Goal: Information Seeking & Learning: Check status

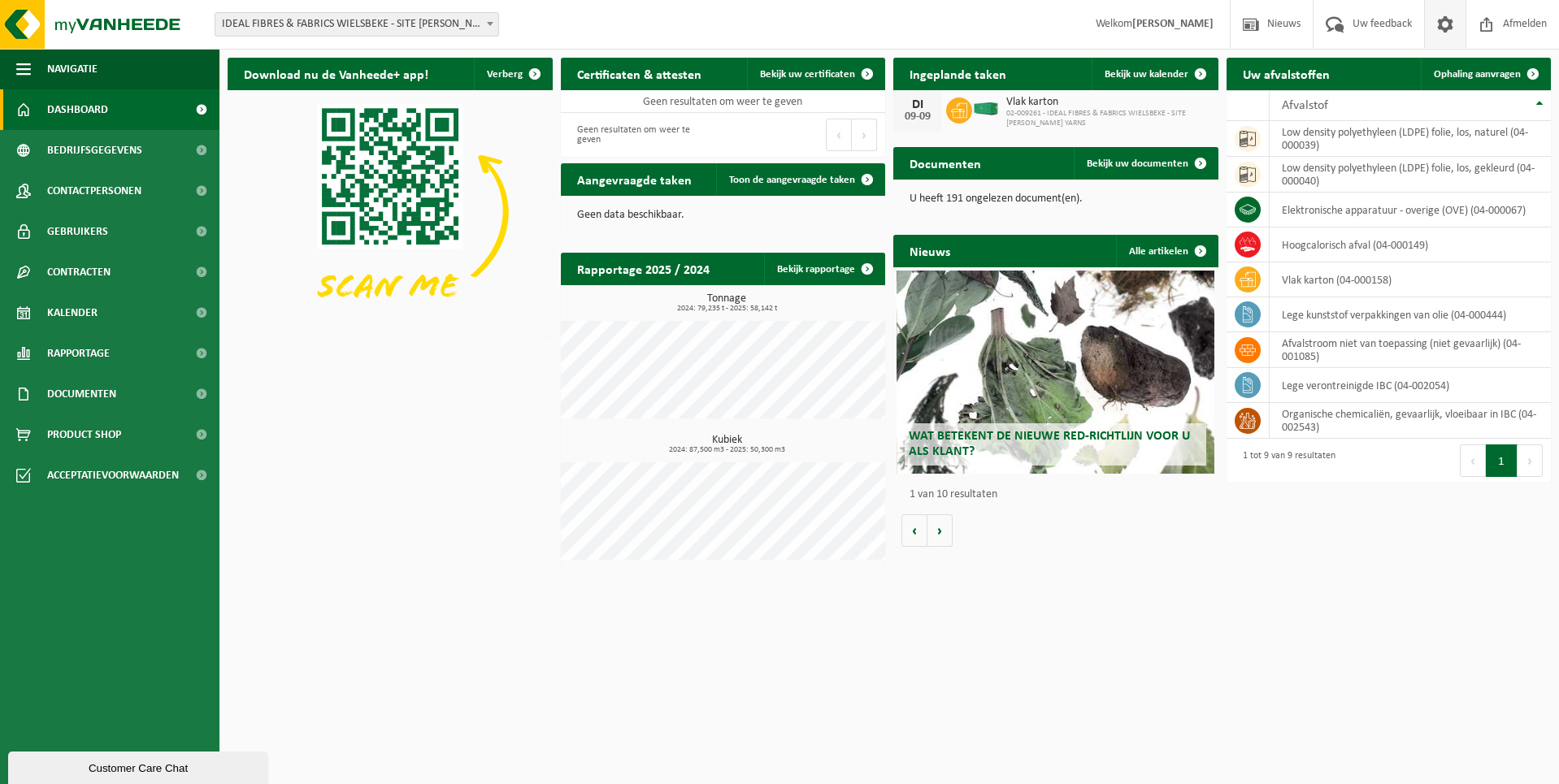
click at [1444, 27] on span at bounding box center [1444, 24] width 25 height 48
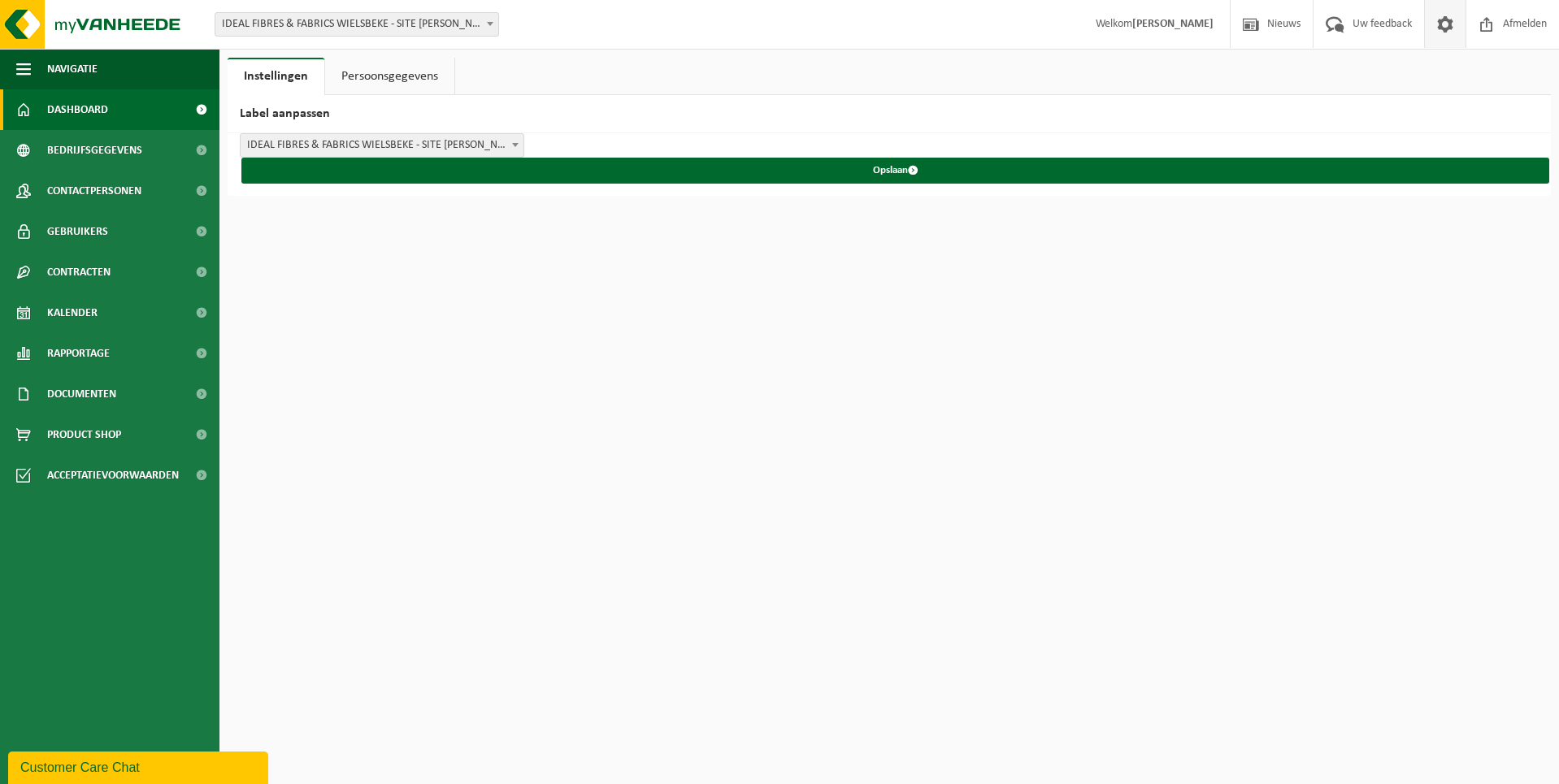
click at [60, 105] on span "Dashboard" at bounding box center [78, 109] width 61 height 41
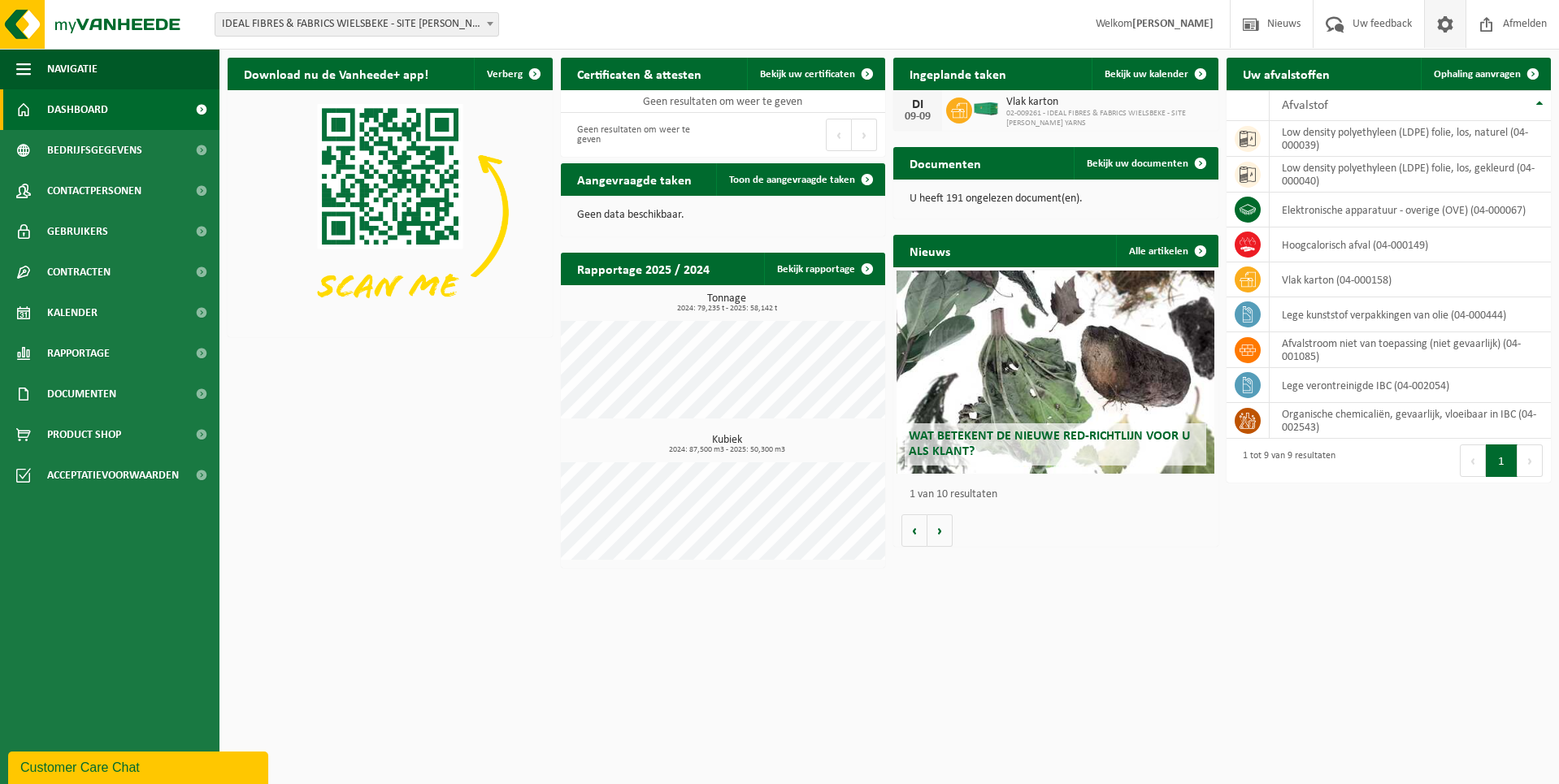
click at [1440, 23] on span at bounding box center [1444, 24] width 25 height 48
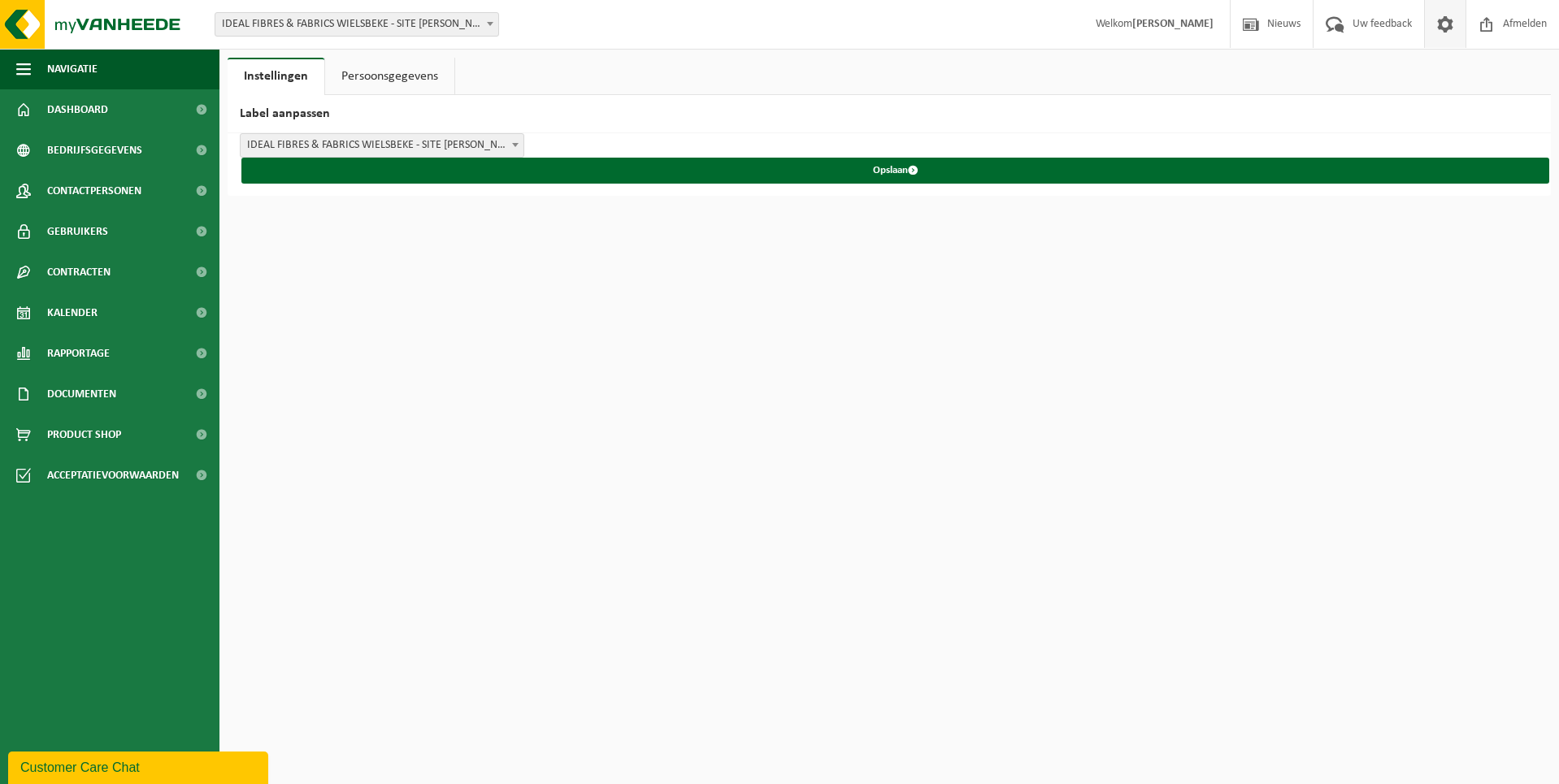
click at [391, 76] on link "Persoonsgegevens" at bounding box center [390, 76] width 129 height 37
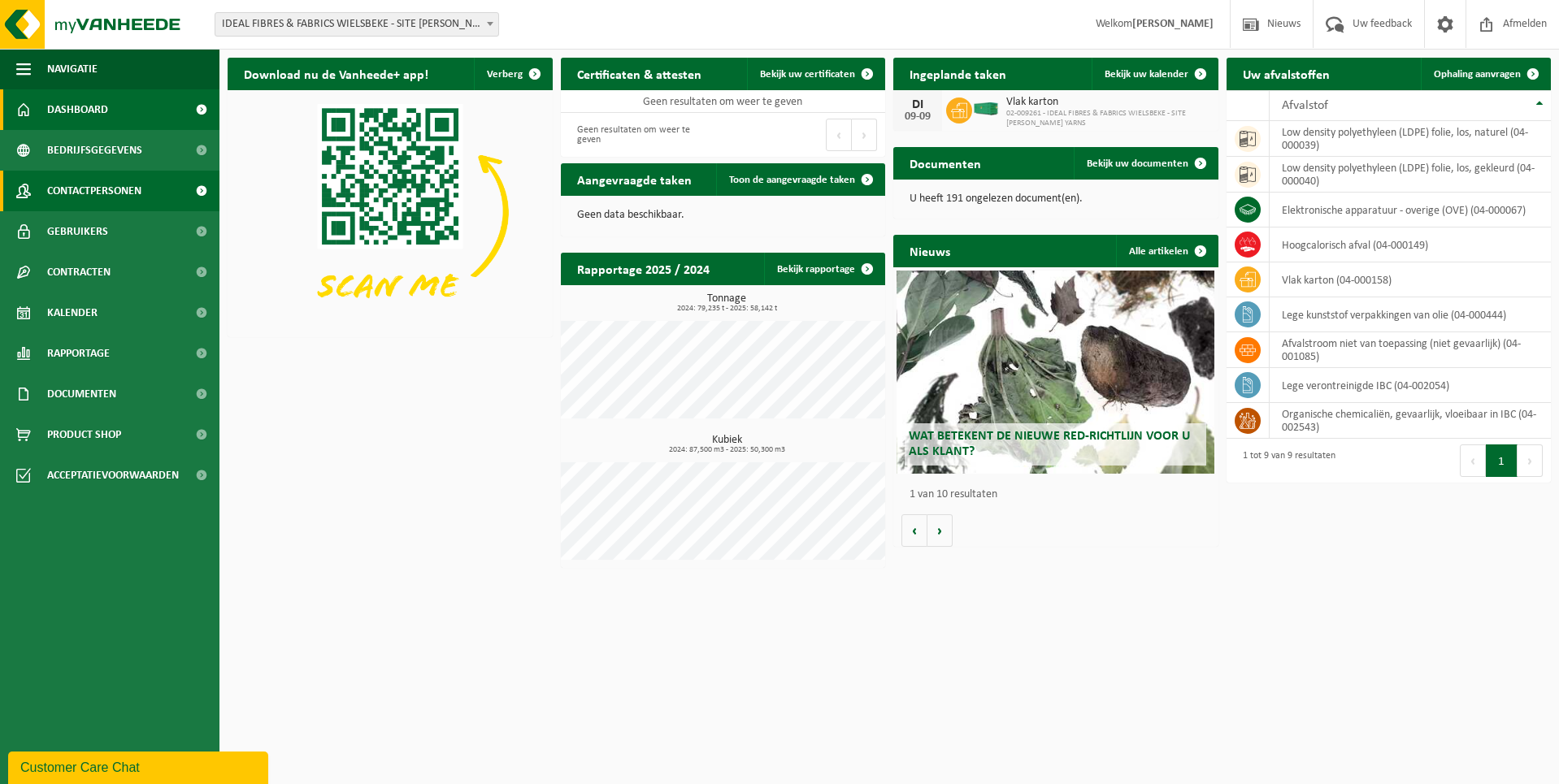
click at [113, 187] on span "Contactpersonen" at bounding box center [94, 191] width 94 height 41
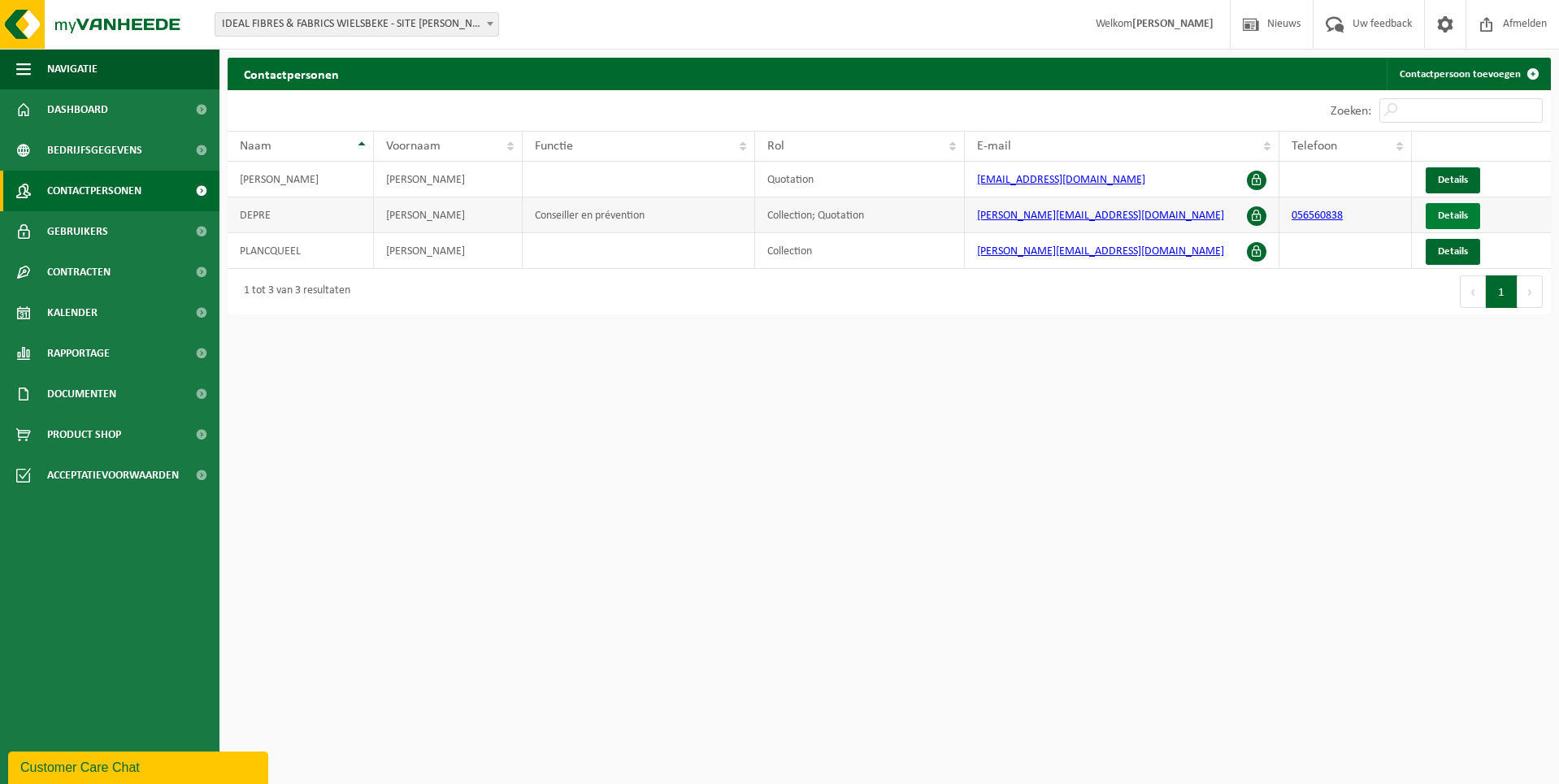
click at [1444, 213] on span "Details" at bounding box center [1452, 216] width 30 height 10
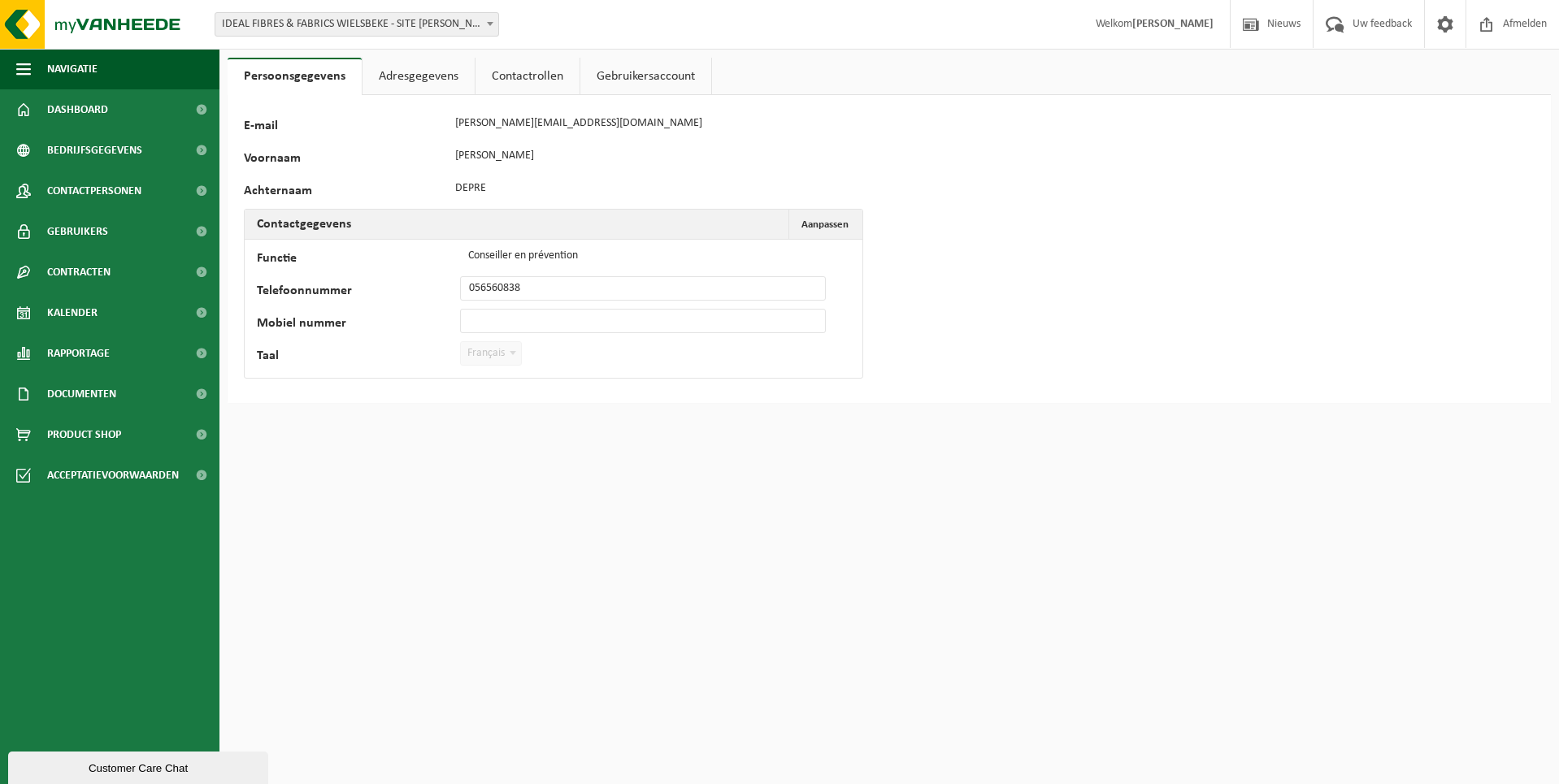
click at [413, 81] on link "Adresgegevens" at bounding box center [418, 76] width 112 height 37
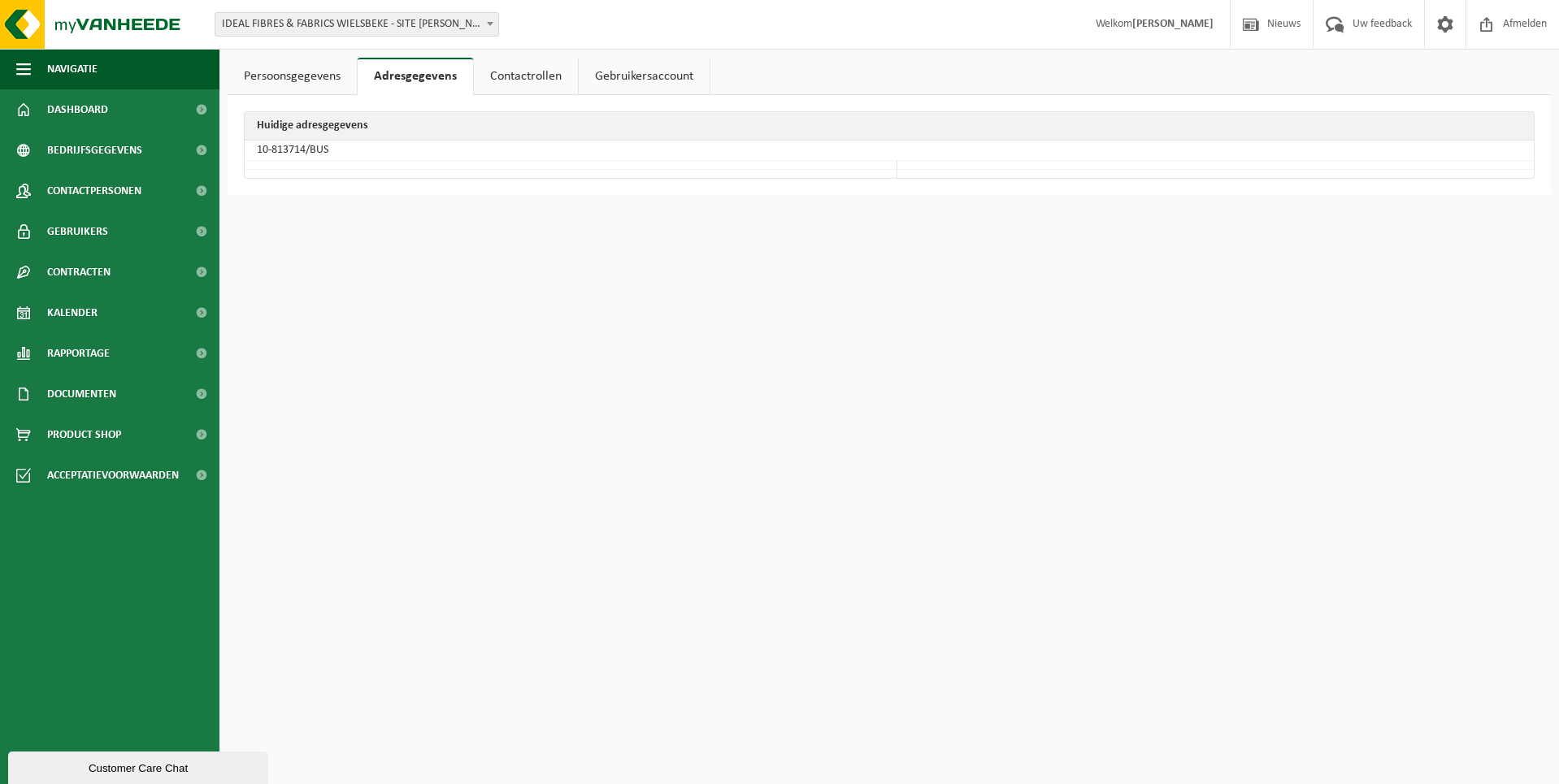
click at [517, 82] on link "Contactrollen" at bounding box center [525, 76] width 104 height 37
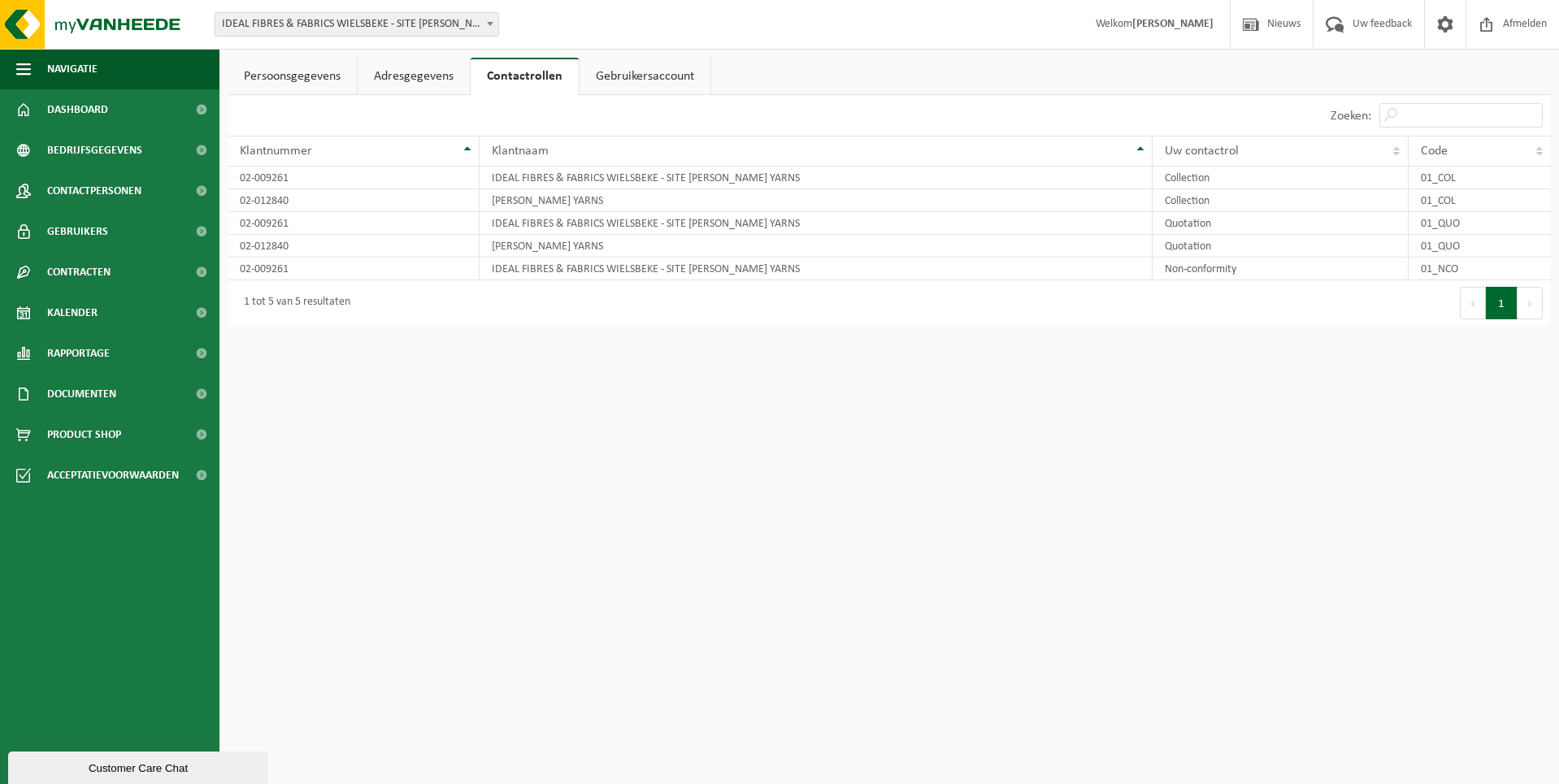
click at [618, 69] on link "Gebruikersaccount" at bounding box center [645, 76] width 131 height 37
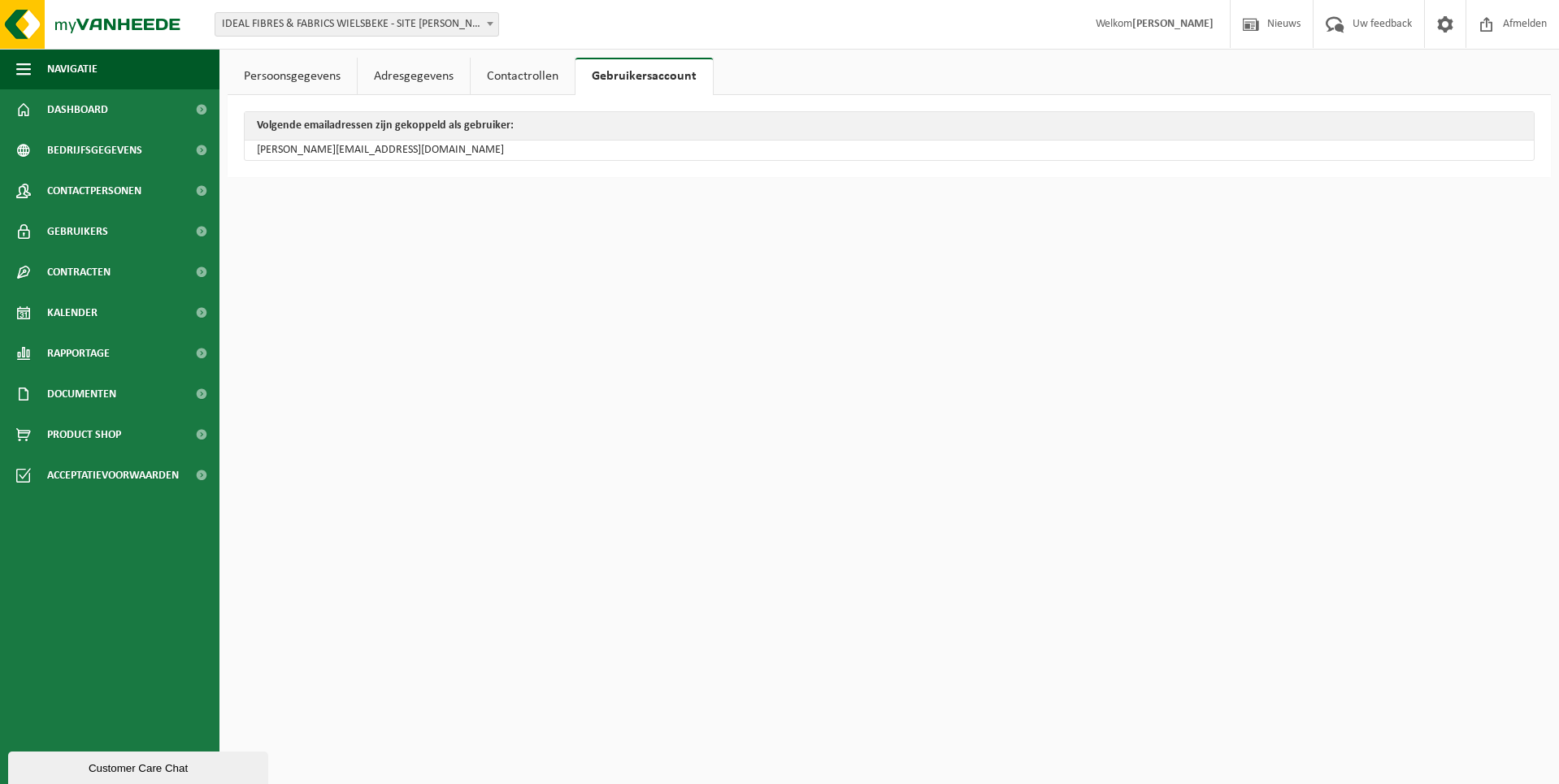
click at [284, 76] on link "Persoonsgegevens" at bounding box center [292, 76] width 129 height 37
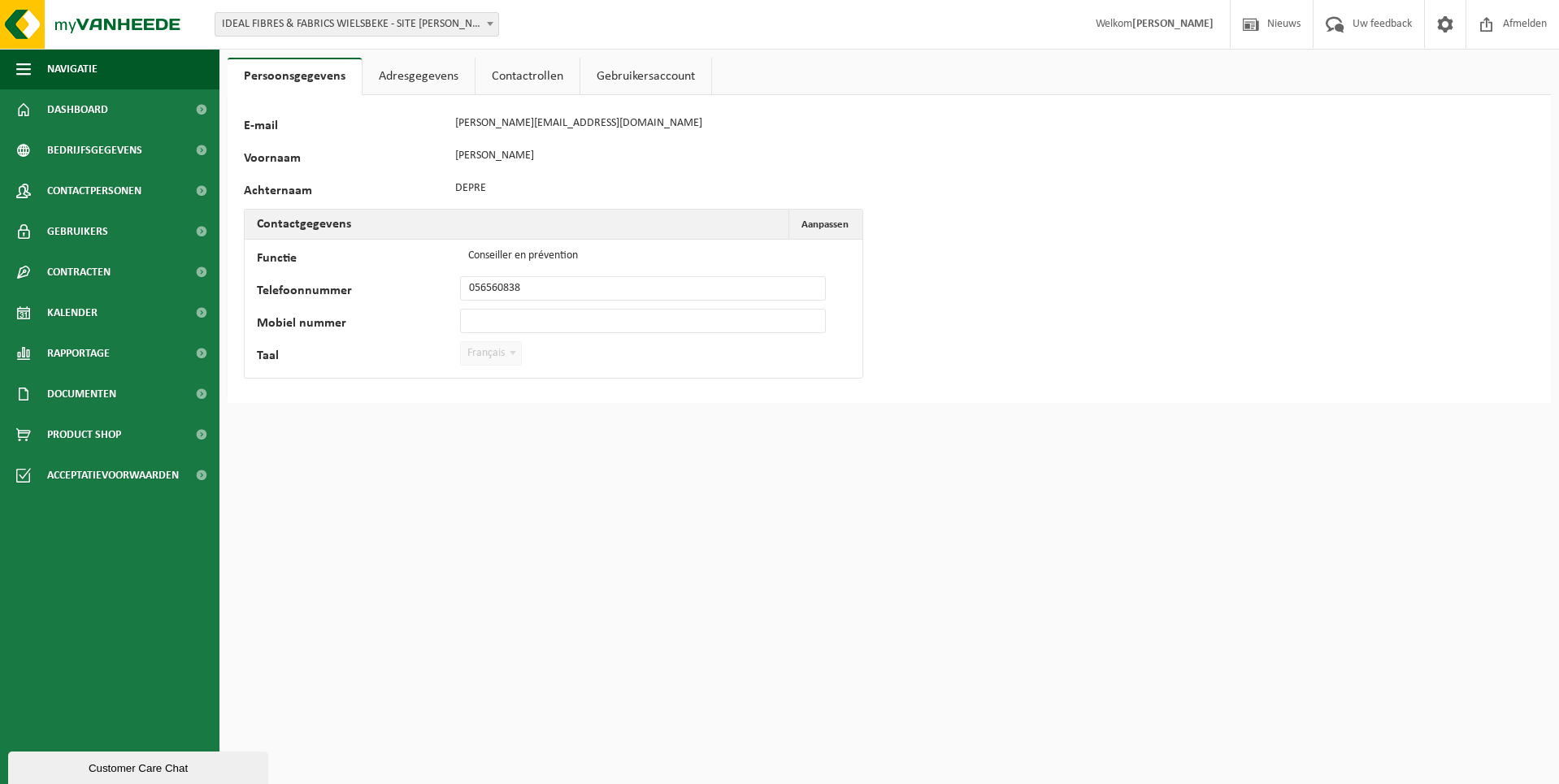
click at [1169, 27] on strong "[PERSON_NAME]" at bounding box center [1173, 24] width 81 height 12
click at [1269, 28] on span "Nieuws" at bounding box center [1283, 24] width 42 height 48
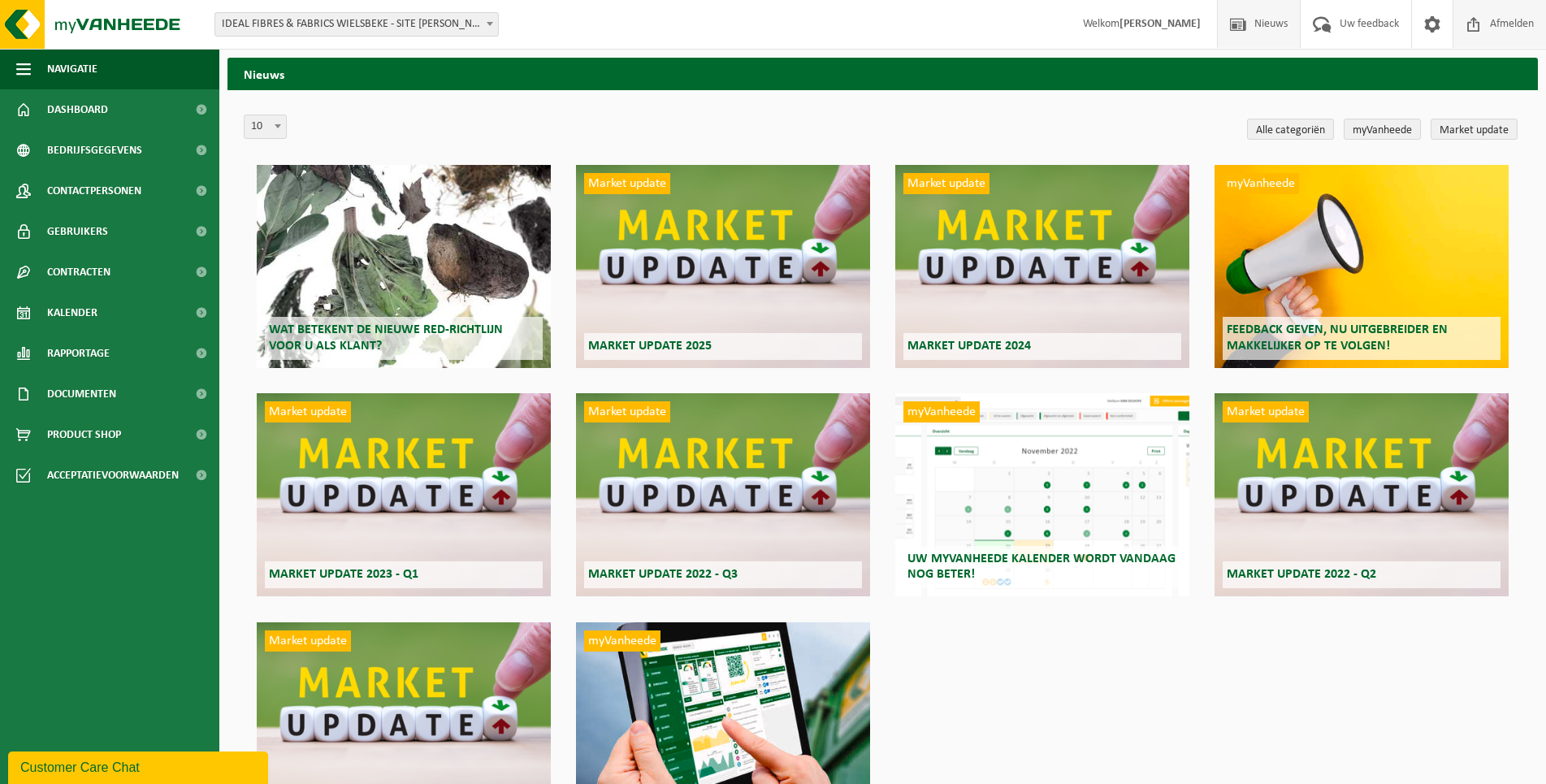
click at [1504, 25] on span "Afmelden" at bounding box center [1512, 24] width 52 height 48
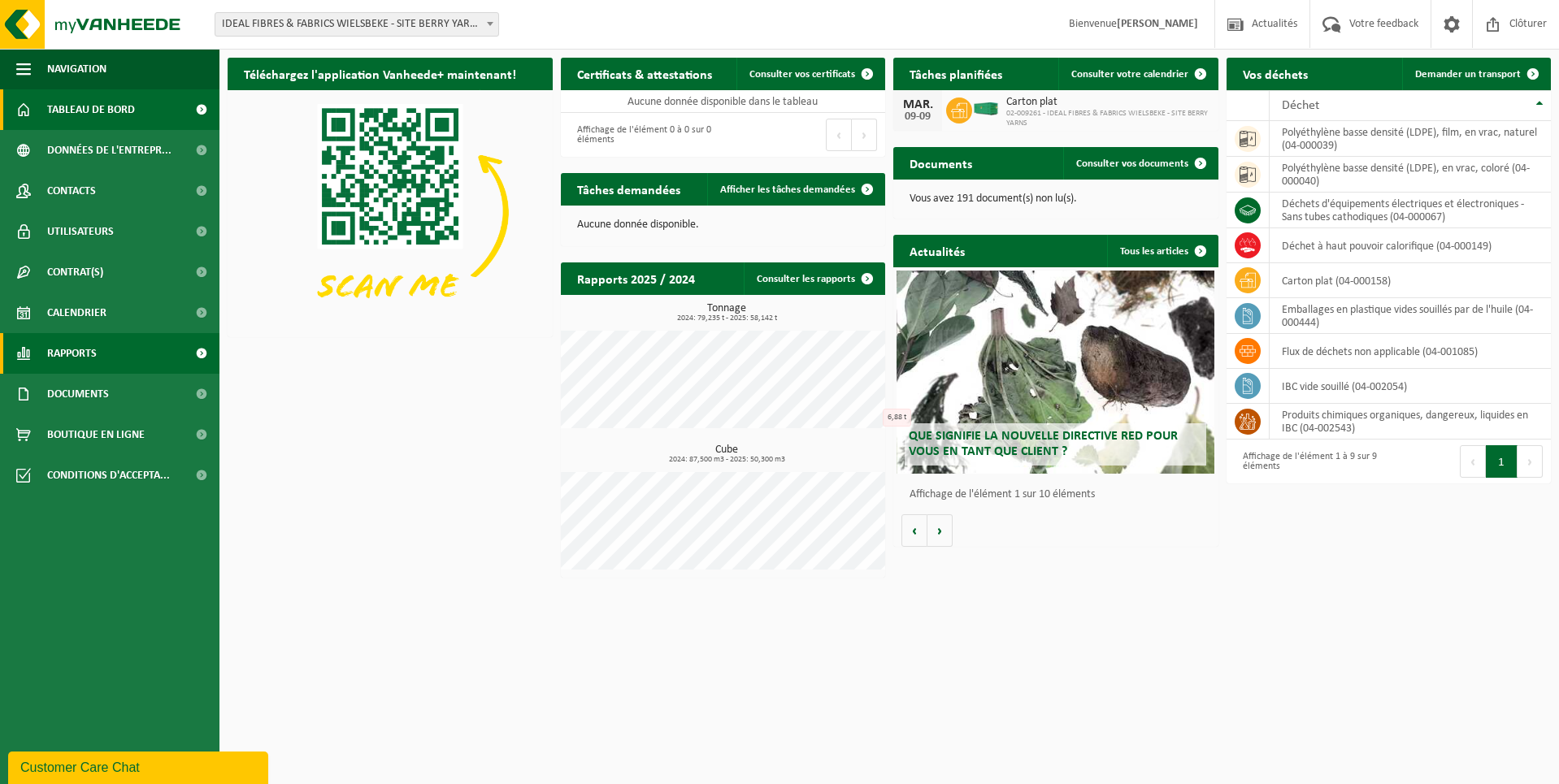
click at [59, 349] on span "Rapports" at bounding box center [72, 354] width 49 height 41
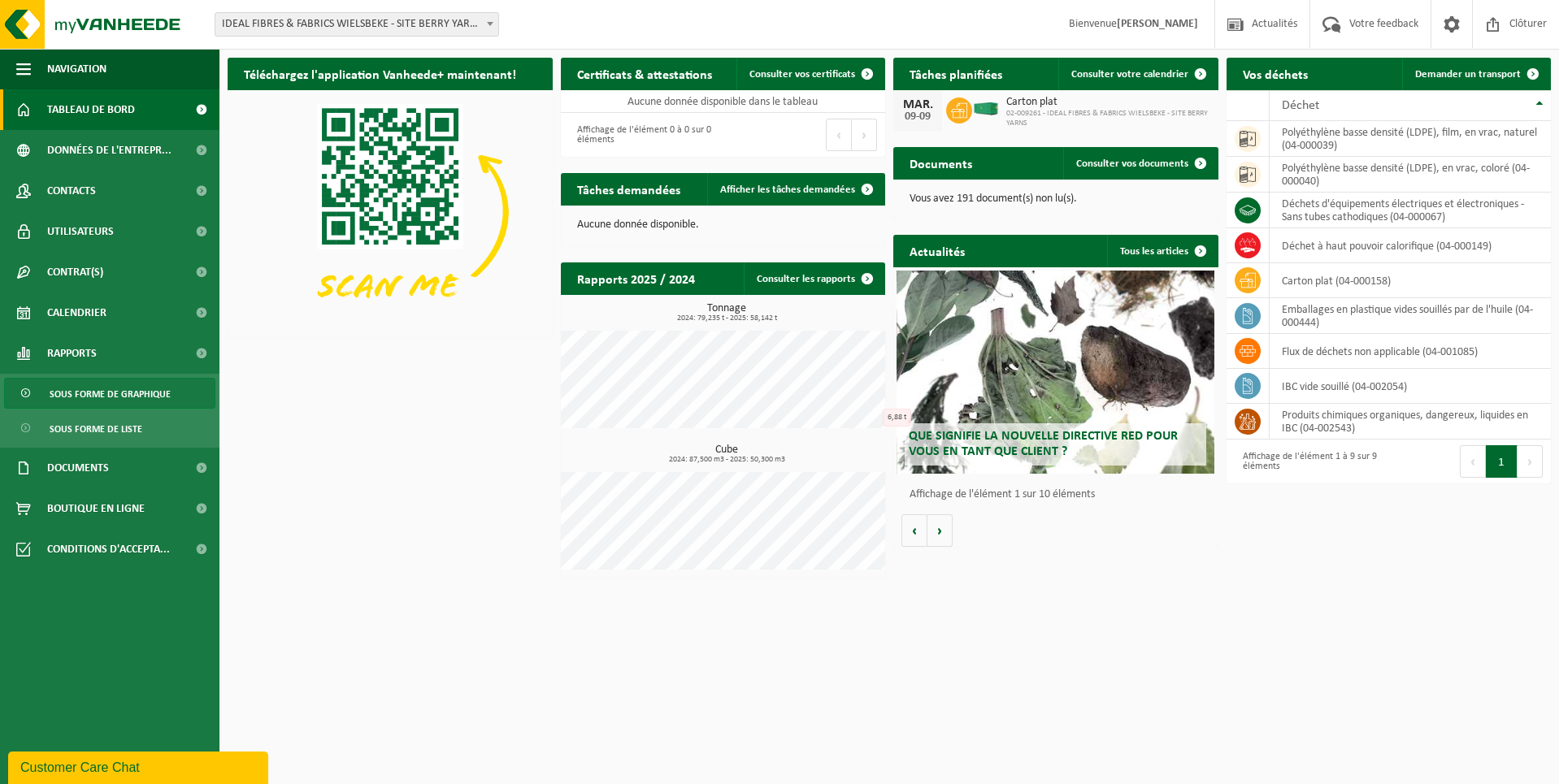
click at [102, 404] on span "Sous forme de graphique" at bounding box center [109, 394] width 121 height 31
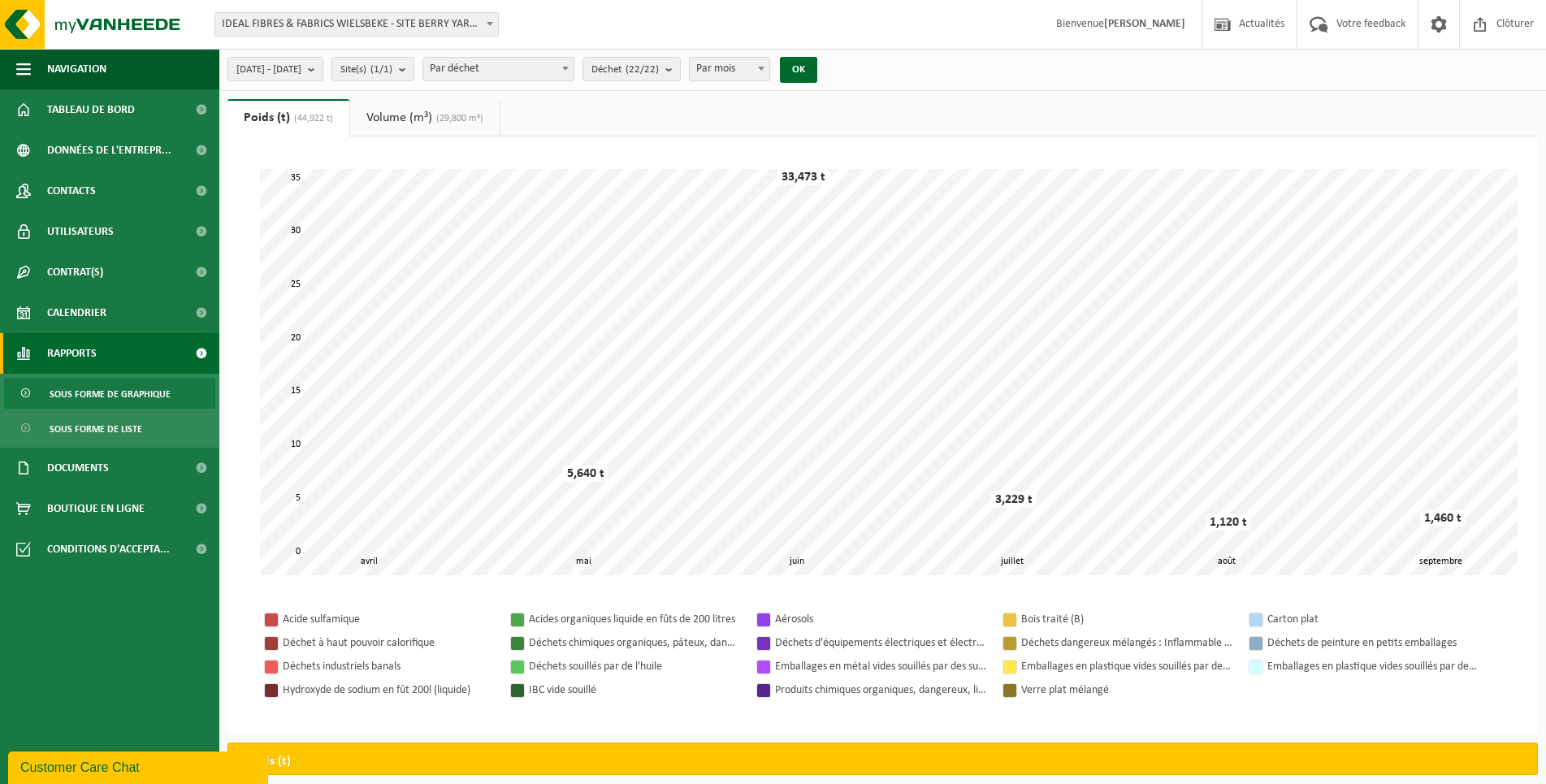
click at [1473, 714] on div "Acide sulfamique Acides organiques liquide en fûts de 200 litres Aérosols Bois …" at bounding box center [882, 654] width 1278 height 126
click at [417, 120] on link "Volume (m³) (29,800 m³)" at bounding box center [425, 118] width 149 height 37
